Goal: Entertainment & Leisure: Browse casually

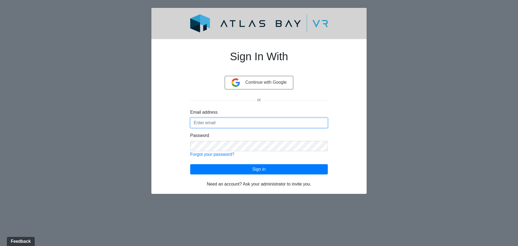
click at [232, 125] on input "Email address" at bounding box center [259, 123] width 138 height 10
type input "t"
click at [207, 123] on input "Email address" at bounding box center [259, 123] width 138 height 10
click at [222, 153] on link "Forgot your password?" at bounding box center [212, 154] width 44 height 5
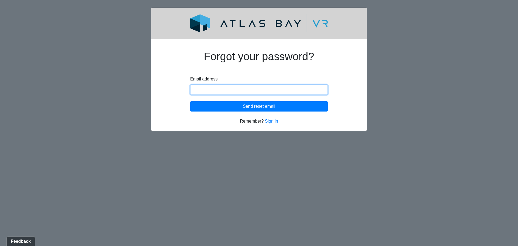
click at [206, 90] on input "Email address" at bounding box center [259, 89] width 138 height 10
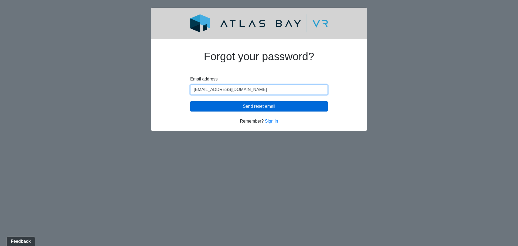
type input "[EMAIL_ADDRESS][DOMAIN_NAME]"
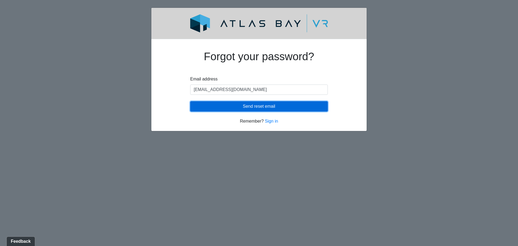
click at [236, 105] on button "Send reset email" at bounding box center [259, 106] width 138 height 10
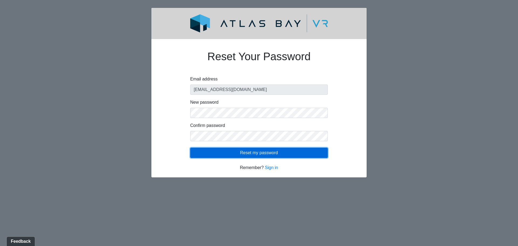
click at [210, 153] on button "Reset my password" at bounding box center [259, 153] width 138 height 10
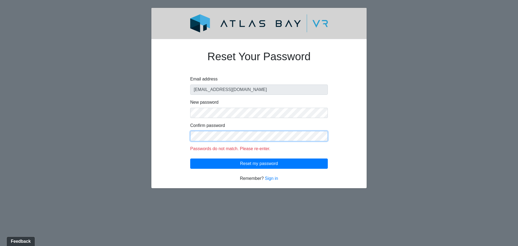
click at [183, 134] on div "Reset Your Password Email address tnewton@udr.com New password Confirm password…" at bounding box center [259, 112] width 164 height 138
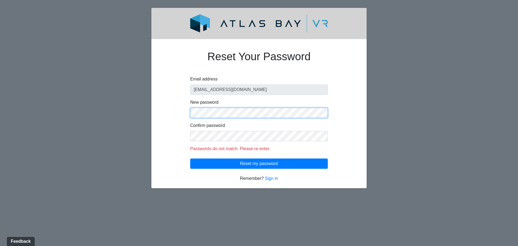
click at [146, 111] on body "Reset Your Password Email address tnewton@udr.com New password Confirm password…" at bounding box center [259, 98] width 518 height 181
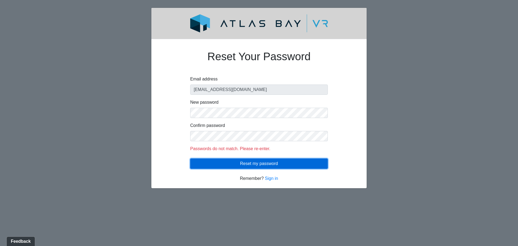
click at [265, 164] on button "Reset my password" at bounding box center [259, 163] width 138 height 10
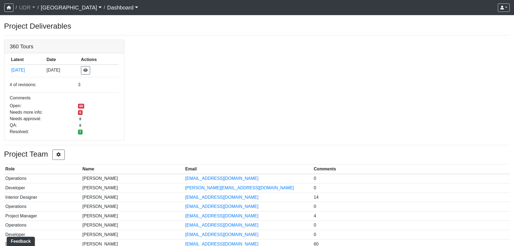
click at [144, 71] on div "360 Tours Latest Date Actions 9/19/2025 9/19/2025 # of revisions: 3 Comments Op…" at bounding box center [257, 90] width 514 height 101
click at [107, 9] on link "Dashboard" at bounding box center [122, 7] width 31 height 11
click at [23, 72] on button "[DATE]" at bounding box center [27, 70] width 33 height 7
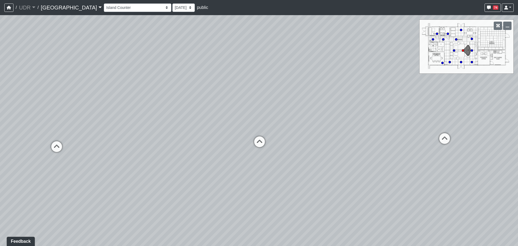
drag, startPoint x: 273, startPoint y: 96, endPoint x: 164, endPoint y: 59, distance: 114.7
click at [167, 62] on div "Loading... Conference Entry Loading... Coworking Entry Loading... Manager's Off…" at bounding box center [259, 130] width 518 height 231
drag, startPoint x: 318, startPoint y: 62, endPoint x: 236, endPoint y: 48, distance: 82.8
click at [241, 49] on div "Loading... Conference Entry Loading... Coworking Entry Loading... Manager's Off…" at bounding box center [259, 130] width 518 height 231
drag, startPoint x: 387, startPoint y: 57, endPoint x: 291, endPoint y: 46, distance: 96.5
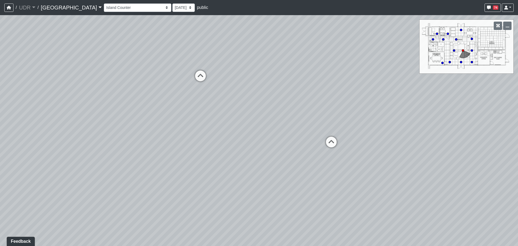
click at [265, 42] on div "Loading... Conference Entry Loading... Coworking Entry Loading... Manager's Off…" at bounding box center [259, 130] width 518 height 231
drag, startPoint x: 352, startPoint y: 55, endPoint x: 294, endPoint y: 52, distance: 57.5
click at [294, 52] on div "Loading... Conference Entry Loading... Coworking Entry Loading... Manager's Off…" at bounding box center [259, 130] width 518 height 231
click at [51, 8] on link "[GEOGRAPHIC_DATA]" at bounding box center [71, 7] width 61 height 11
click at [66, 7] on link "[GEOGRAPHIC_DATA]" at bounding box center [71, 7] width 61 height 11
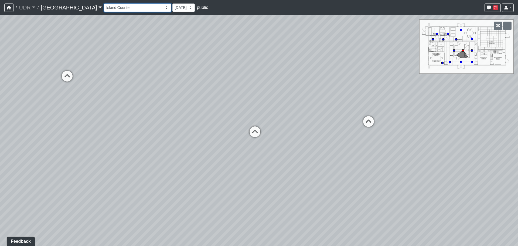
click at [115, 9] on select "Entry 1 Entry 2 Entry 3 Fireplace Seating 1 Fireplace Seating 2 Island Counter …" at bounding box center [137, 8] width 67 height 8
click at [104, 4] on select "Entry 1 Entry 2 Entry 3 Fireplace Seating 1 Fireplace Seating 2 Island Counter …" at bounding box center [137, 8] width 67 height 8
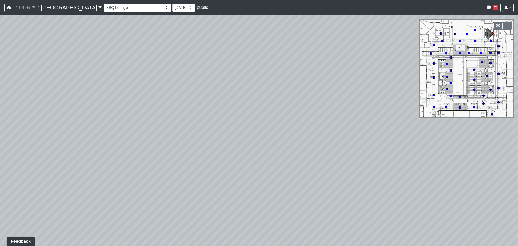
drag, startPoint x: 186, startPoint y: 124, endPoint x: 411, endPoint y: 83, distance: 229.0
click at [411, 83] on div "Loading... Conference Entry Loading... Coworking Entry Loading... Manager's Off…" at bounding box center [259, 130] width 518 height 231
drag, startPoint x: 256, startPoint y: 98, endPoint x: 169, endPoint y: 168, distance: 111.9
click at [186, 178] on div "Loading... Conference Entry Loading... Coworking Entry Loading... Manager's Off…" at bounding box center [259, 130] width 518 height 231
drag, startPoint x: 296, startPoint y: 106, endPoint x: 242, endPoint y: 108, distance: 54.0
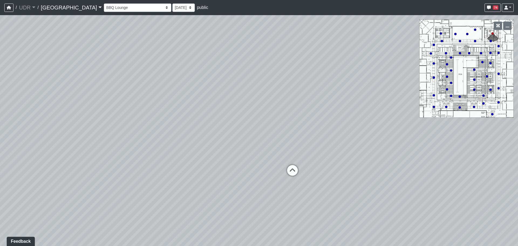
click at [249, 108] on div "Loading... Conference Entry Loading... Coworking Entry Loading... Manager's Off…" at bounding box center [259, 130] width 518 height 231
drag, startPoint x: 207, startPoint y: 98, endPoint x: 200, endPoint y: 98, distance: 7.0
click at [200, 98] on div "Loading... Conference Entry Loading... Coworking Entry Loading... Manager's Off…" at bounding box center [259, 130] width 518 height 231
drag, startPoint x: 240, startPoint y: 97, endPoint x: 186, endPoint y: 93, distance: 54.1
click at [189, 94] on div "Loading... Conference Entry Loading... Coworking Entry Loading... Manager's Off…" at bounding box center [259, 130] width 518 height 231
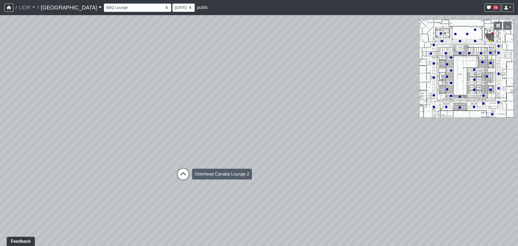
click at [184, 174] on icon at bounding box center [183, 177] width 16 height 16
drag, startPoint x: 231, startPoint y: 132, endPoint x: 318, endPoint y: 122, distance: 87.8
click at [318, 122] on div "Loading... Conference Entry Loading... Coworking Entry Loading... Manager's Off…" at bounding box center [259, 130] width 518 height 231
click at [318, 146] on div "Loading... Conference Entry Loading... Coworking Entry Loading... Manager's Off…" at bounding box center [259, 130] width 518 height 231
drag, startPoint x: 339, startPoint y: 142, endPoint x: 126, endPoint y: 121, distance: 213.9
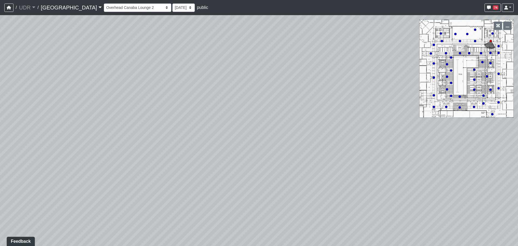
click at [141, 122] on div "Loading... Conference Entry Loading... Coworking Entry Loading... Manager's Off…" at bounding box center [259, 130] width 518 height 231
drag, startPoint x: 204, startPoint y: 105, endPoint x: 308, endPoint y: 108, distance: 103.7
click at [308, 108] on div "Loading... Conference Entry Loading... Coworking Entry Loading... Manager's Off…" at bounding box center [259, 130] width 518 height 231
click at [81, 89] on icon at bounding box center [75, 92] width 16 height 16
select select "hC7s5meZrkebf3U2JLVwpk"
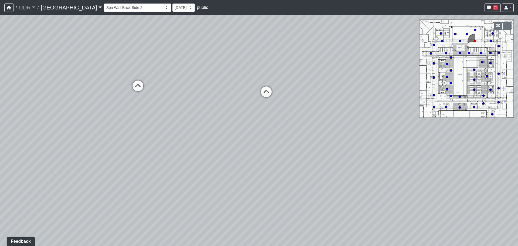
drag, startPoint x: 76, startPoint y: 82, endPoint x: 302, endPoint y: 81, distance: 226.1
click at [297, 82] on div "Loading... Conference Entry Loading... Coworking Entry Loading... Manager's Off…" at bounding box center [259, 130] width 518 height 231
drag, startPoint x: 234, startPoint y: 82, endPoint x: 252, endPoint y: 186, distance: 106.0
click at [252, 186] on div "Loading... Conference Entry Loading... Coworking Entry Loading... Manager's Off…" at bounding box center [259, 130] width 518 height 231
